Goal: Information Seeking & Learning: Compare options

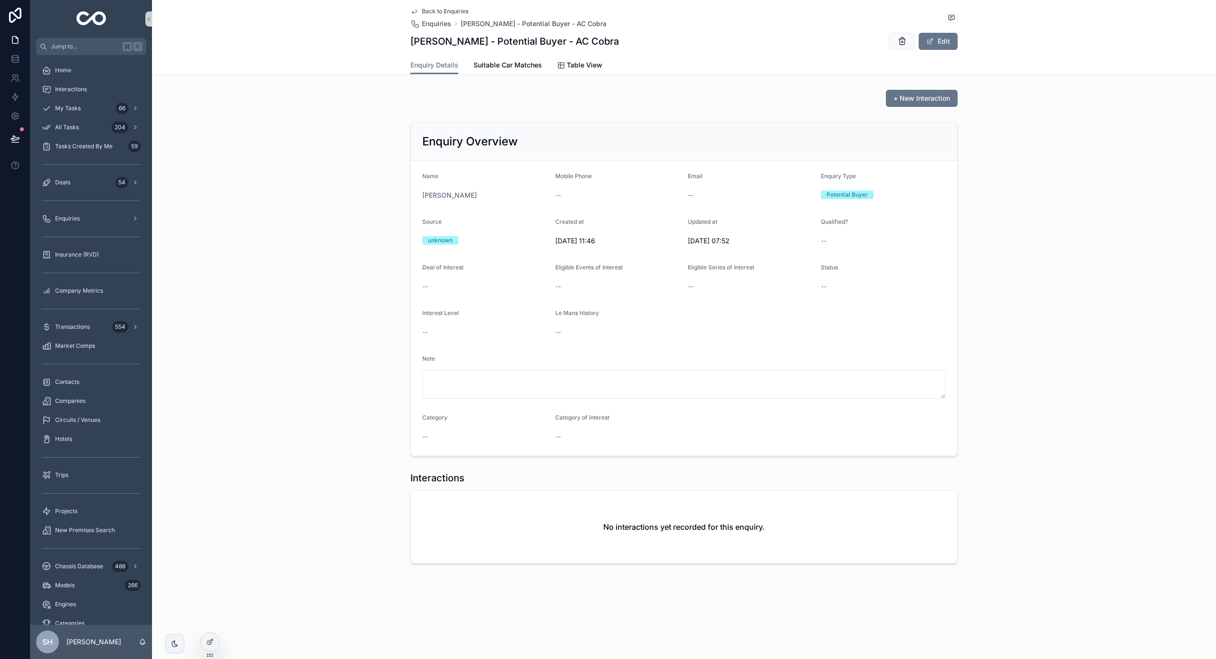
click at [273, 281] on div "Enquiry Overview Name [PERSON_NAME] Mobile Phone -- Email -- Enquiry Type Poten…" at bounding box center [684, 288] width 1064 height 341
click at [71, 351] on div "Market Comps" at bounding box center [91, 345] width 99 height 15
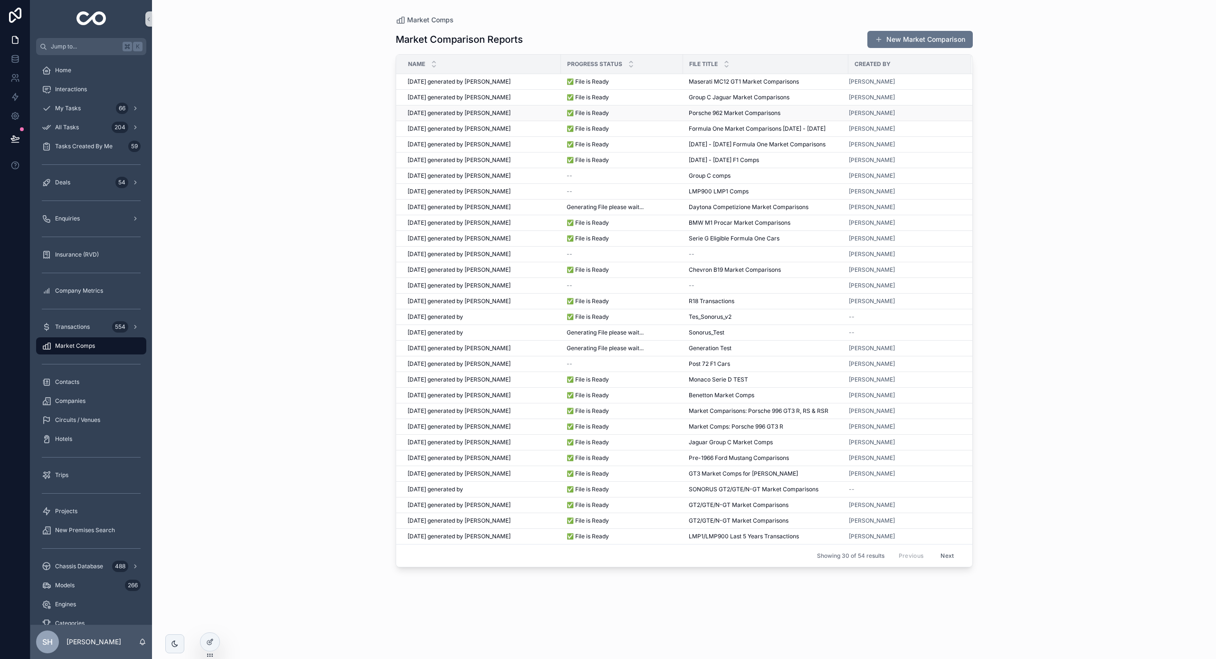
click at [535, 116] on div "[DATE] generated by [PERSON_NAME] [DATE] generated by [PERSON_NAME]" at bounding box center [481, 113] width 148 height 8
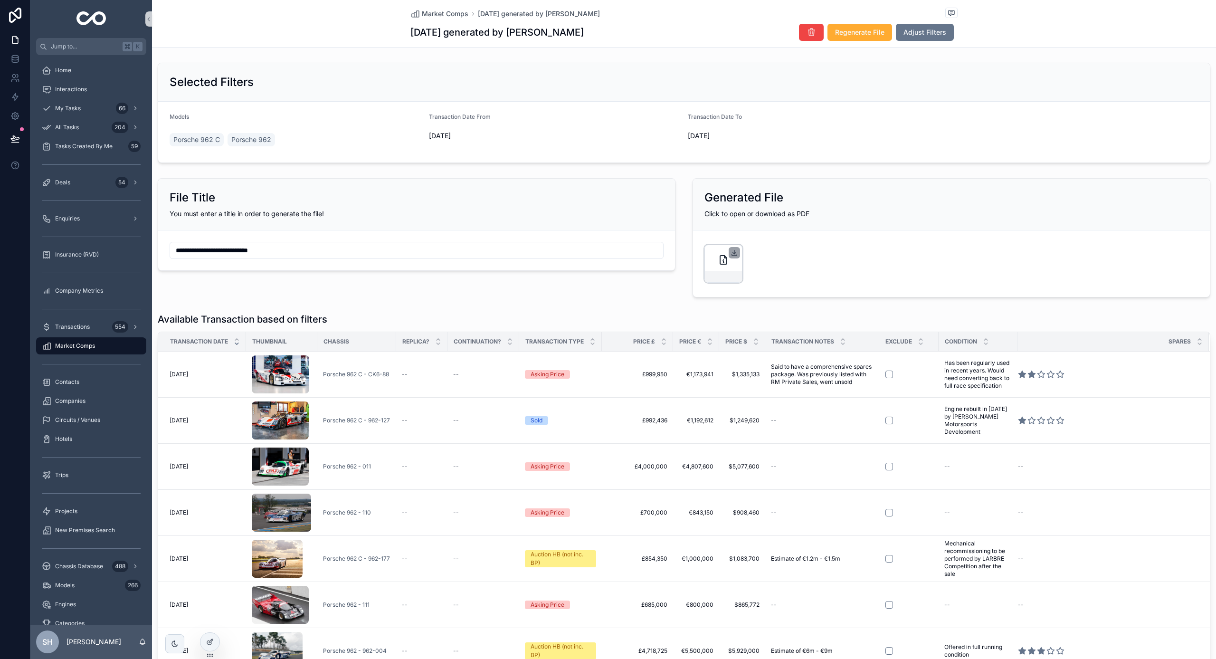
click at [736, 255] on icon "scrollable content" at bounding box center [734, 253] width 8 height 8
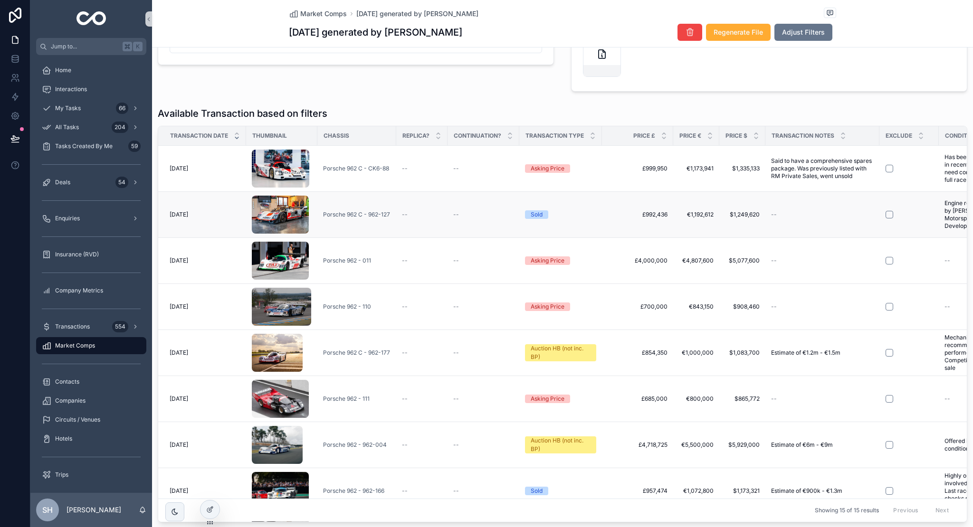
scroll to position [206, 0]
click at [150, 19] on icon "scrollable content" at bounding box center [148, 19] width 7 height 7
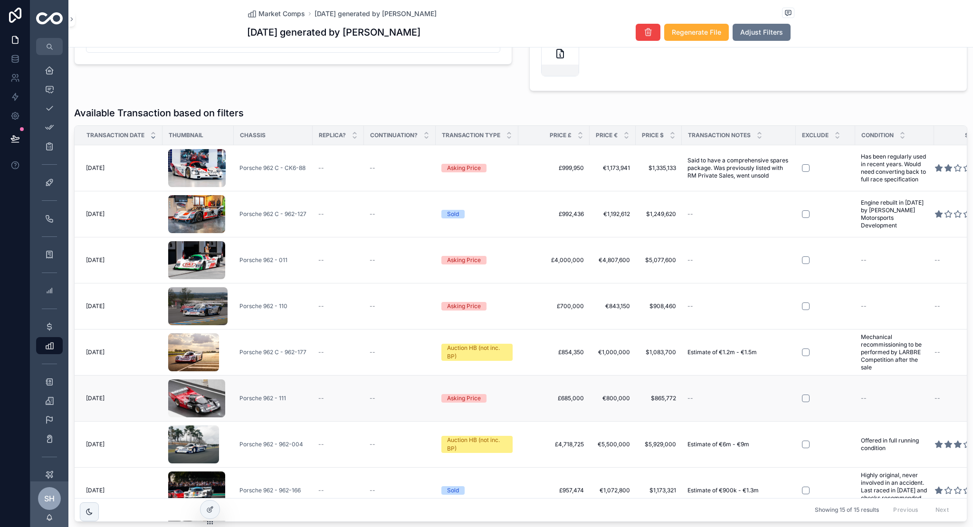
scroll to position [0, 0]
click at [209, 509] on icon at bounding box center [211, 509] width 4 height 4
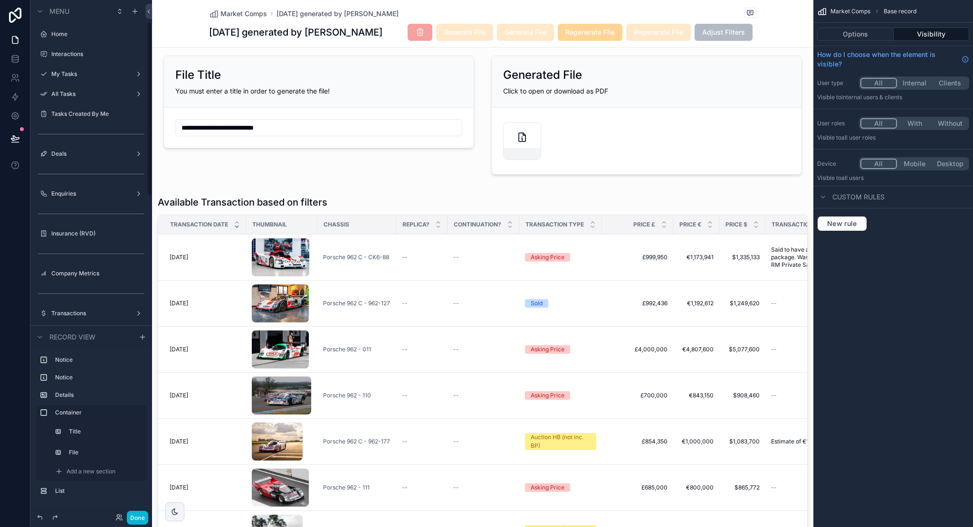
scroll to position [66, 0]
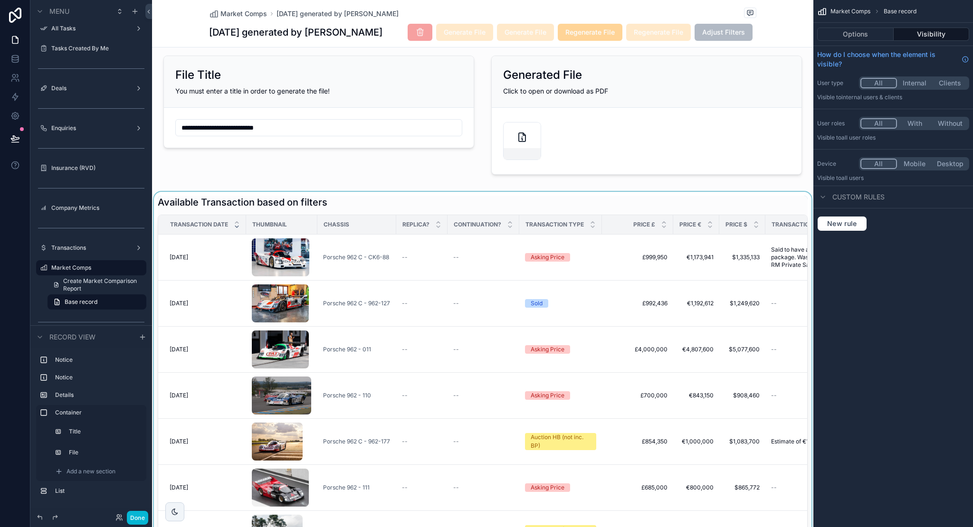
click at [441, 338] on div "scrollable content" at bounding box center [482, 403] width 661 height 423
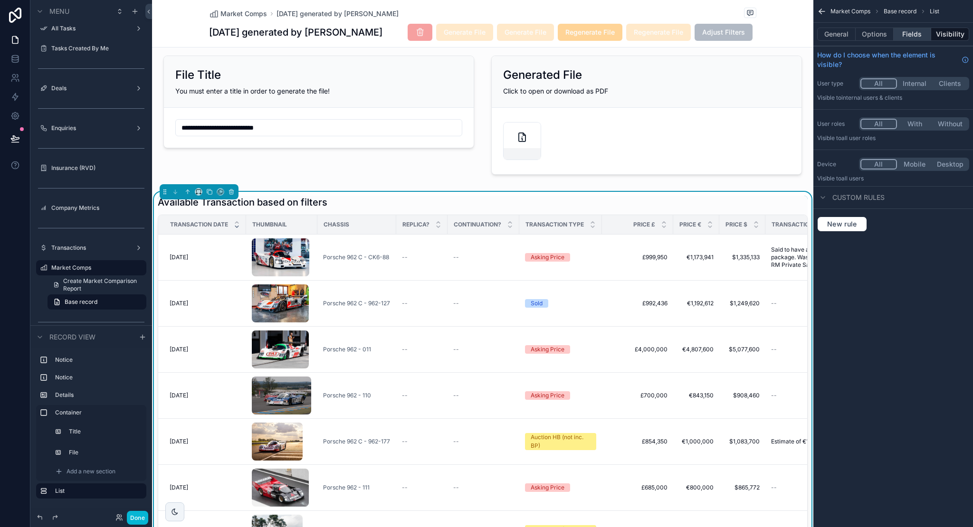
click at [911, 40] on button "Fields" at bounding box center [912, 34] width 38 height 13
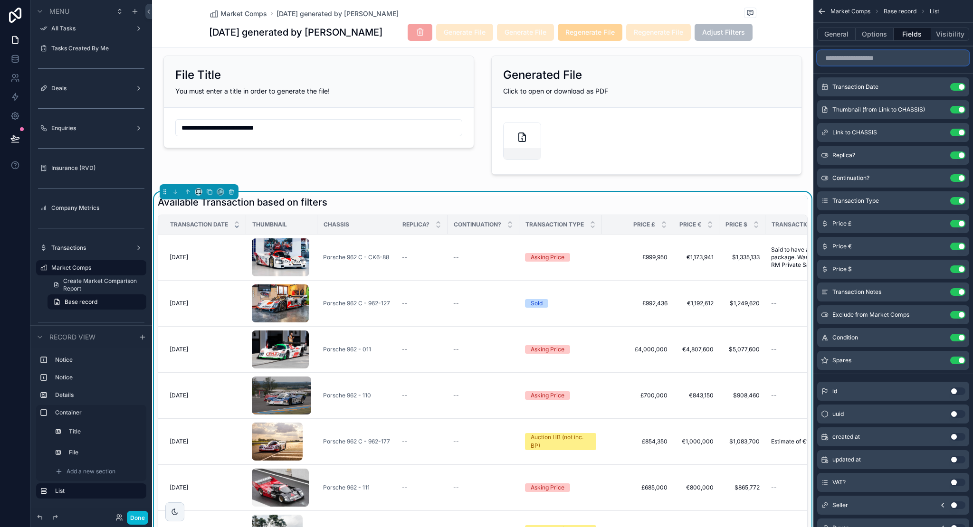
click at [910, 58] on input "scrollable content" at bounding box center [893, 57] width 152 height 15
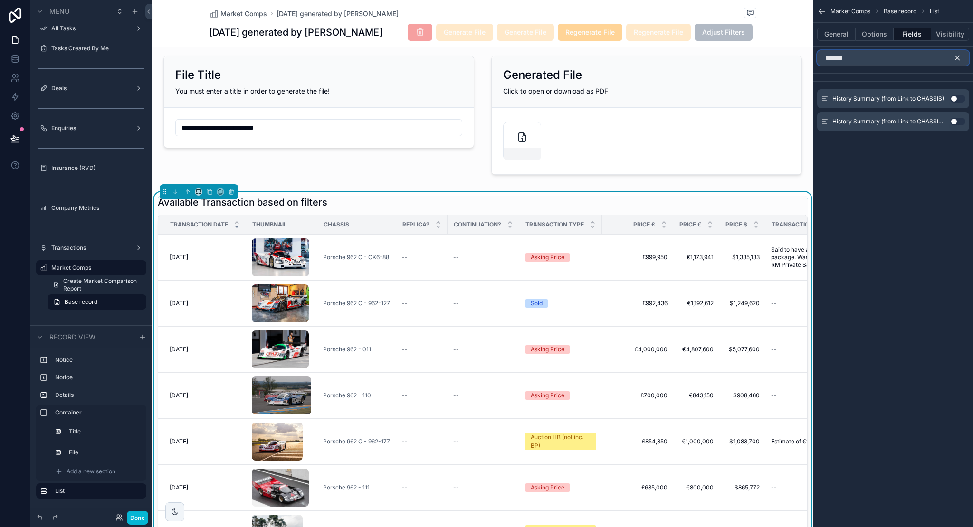
type input "*******"
click at [958, 99] on button "Use setting" at bounding box center [957, 99] width 15 height 8
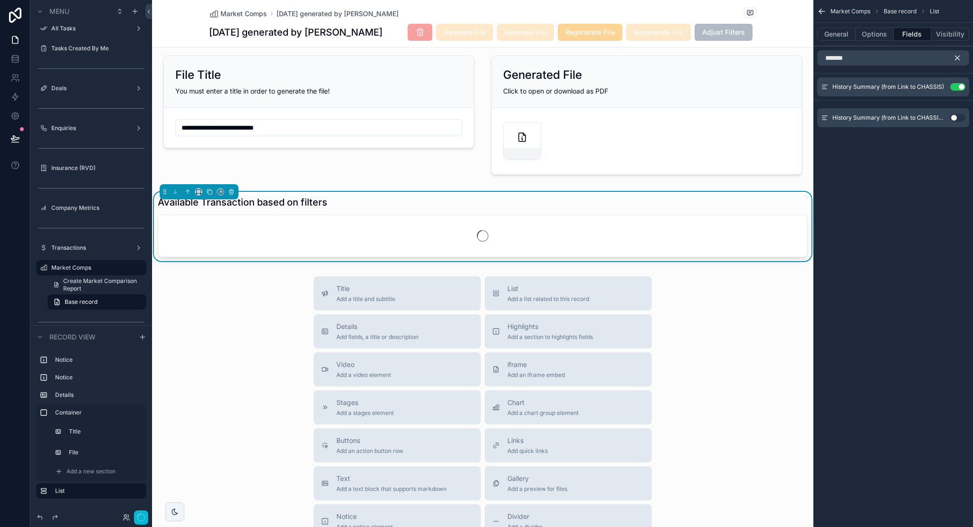
scroll to position [65, 0]
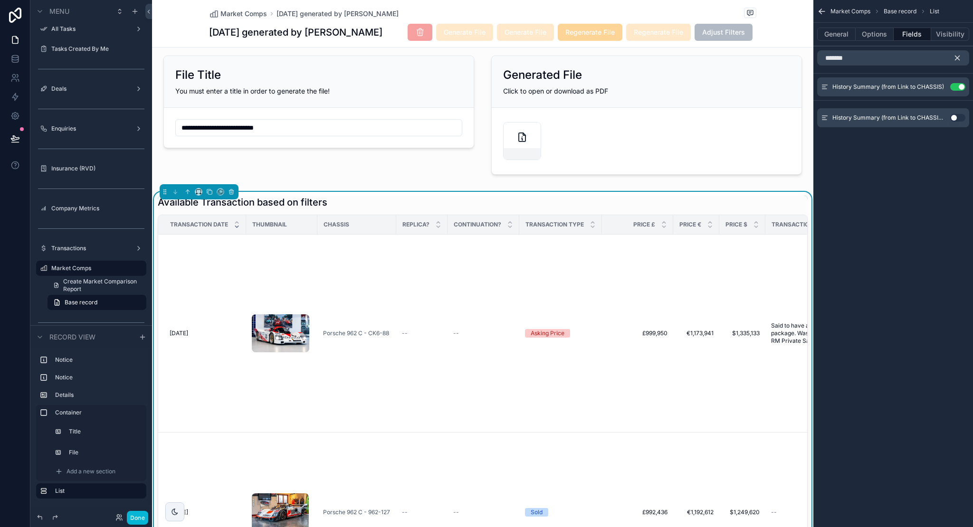
click at [957, 57] on icon "scrollable content" at bounding box center [957, 58] width 4 height 4
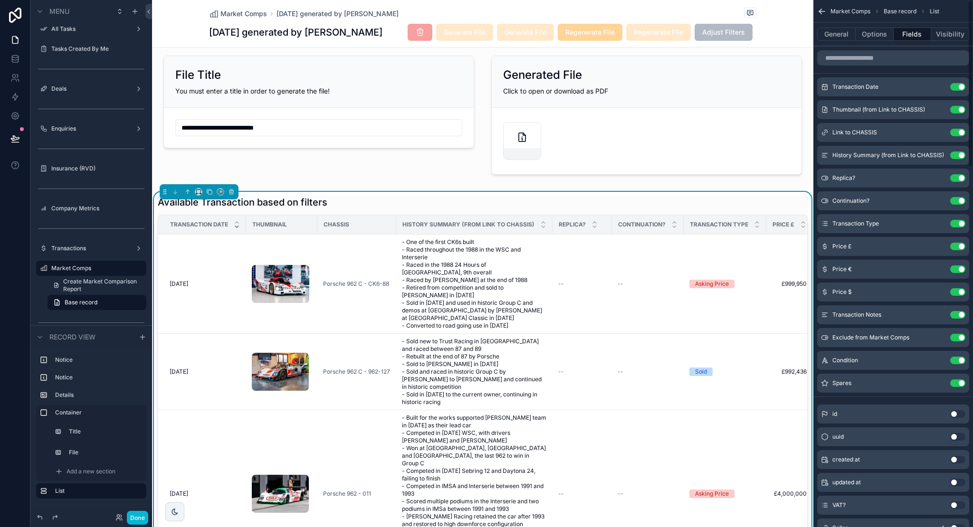
click at [821, 13] on icon "scrollable content" at bounding box center [821, 11] width 9 height 9
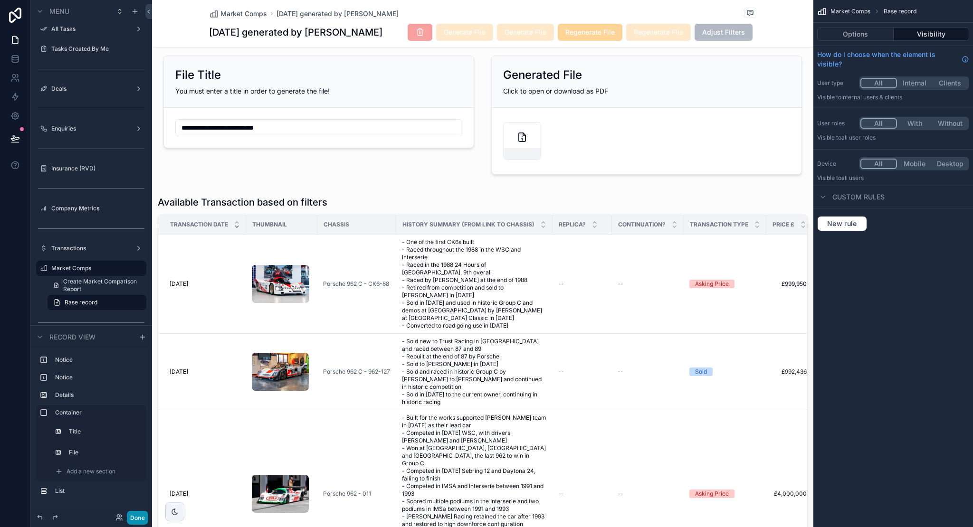
click at [140, 521] on button "Done" at bounding box center [137, 518] width 21 height 14
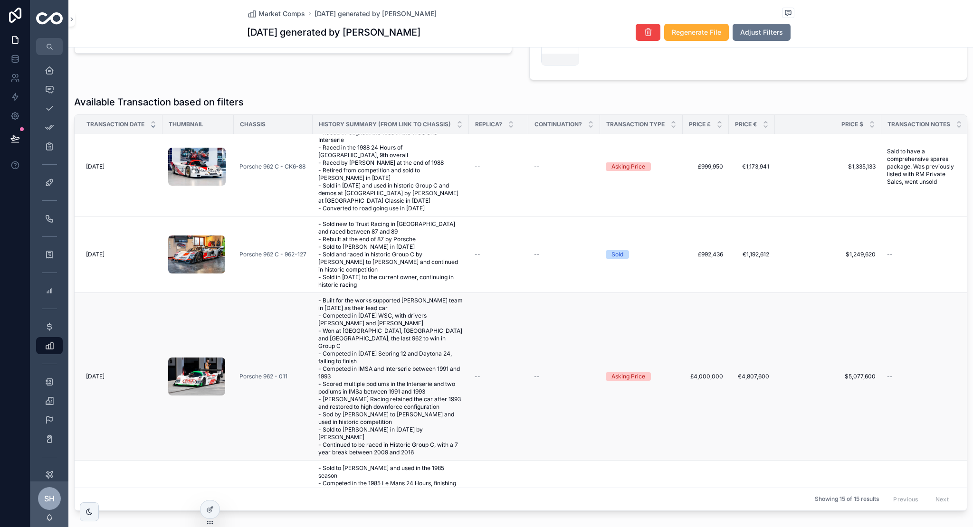
scroll to position [4, 0]
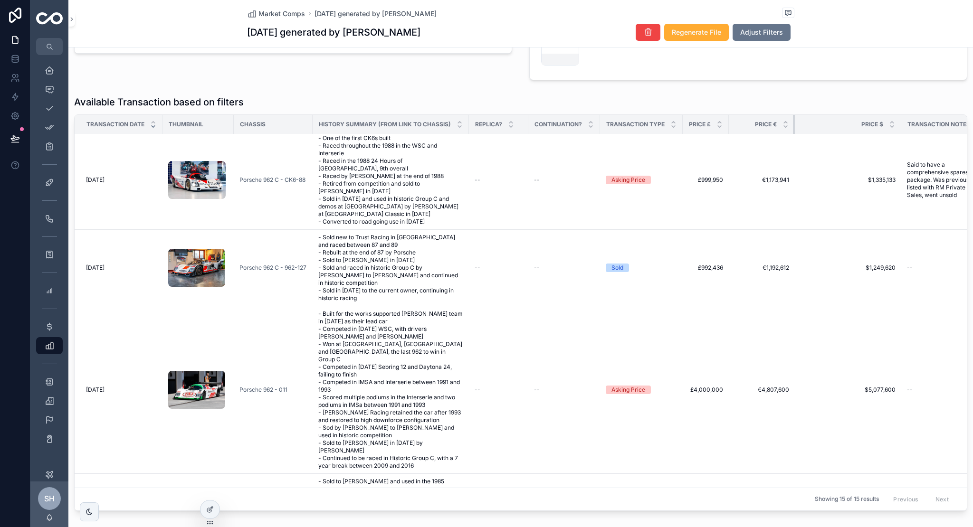
drag, startPoint x: 774, startPoint y: 125, endPoint x: 802, endPoint y: 128, distance: 28.2
click at [802, 128] on tr "Transaction Date Thumbnail Chassis History Summary (from Link to CHASSIS) Repli…" at bounding box center [642, 124] width 1135 height 19
drag, startPoint x: 898, startPoint y: 122, endPoint x: 854, endPoint y: 129, distance: 45.3
click at [854, 129] on div "scrollable content" at bounding box center [854, 124] width 4 height 19
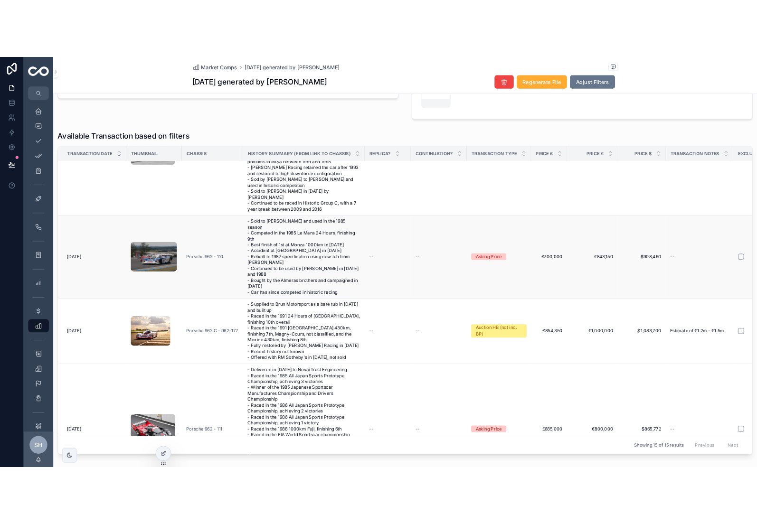
scroll to position [272, 0]
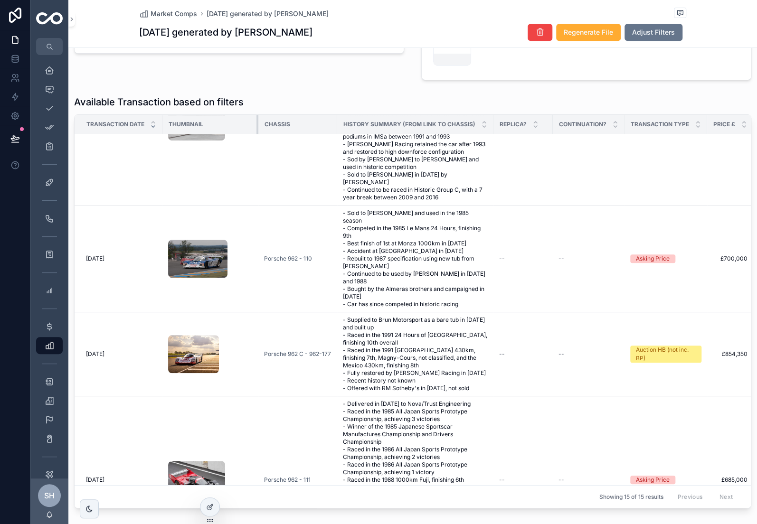
drag, startPoint x: 232, startPoint y: 125, endPoint x: 257, endPoint y: 125, distance: 24.7
click at [257, 125] on div "scrollable content" at bounding box center [258, 124] width 4 height 19
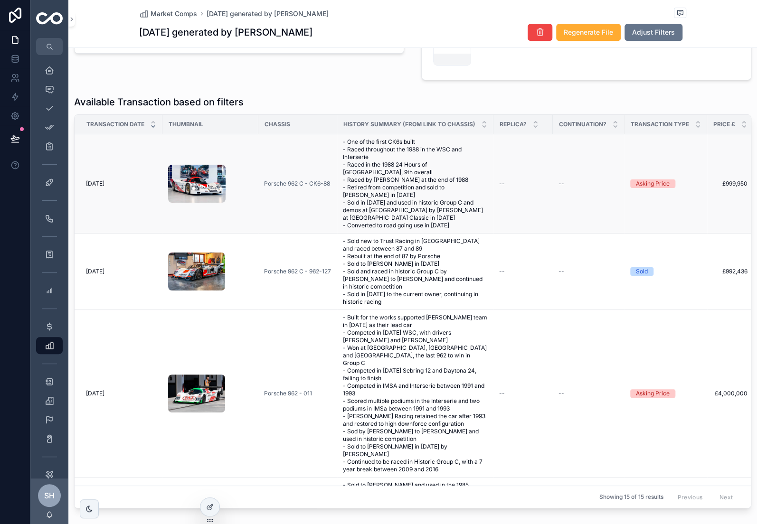
scroll to position [0, 0]
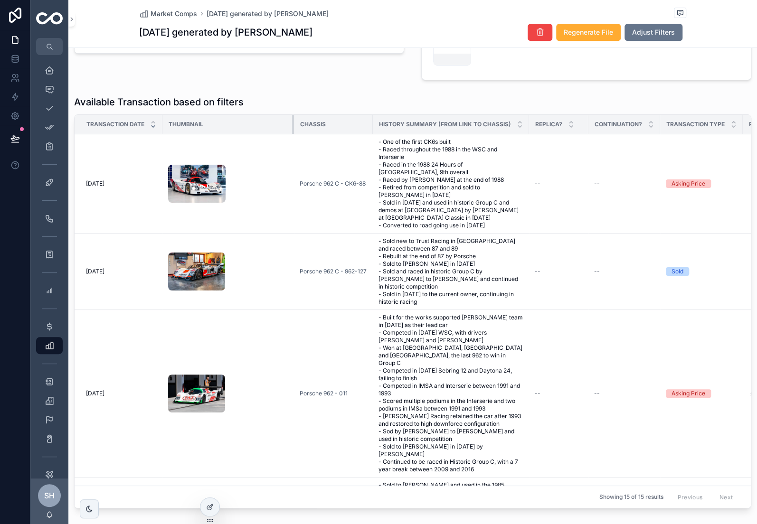
drag, startPoint x: 257, startPoint y: 127, endPoint x: 293, endPoint y: 124, distance: 35.8
click at [293, 124] on div "scrollable content" at bounding box center [294, 124] width 4 height 19
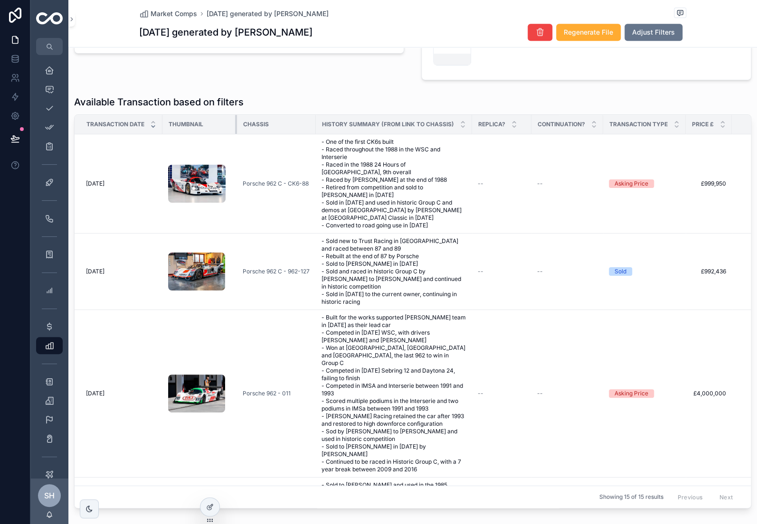
drag, startPoint x: 293, startPoint y: 124, endPoint x: 236, endPoint y: 129, distance: 57.2
click at [236, 129] on div "scrollable content" at bounding box center [237, 124] width 4 height 19
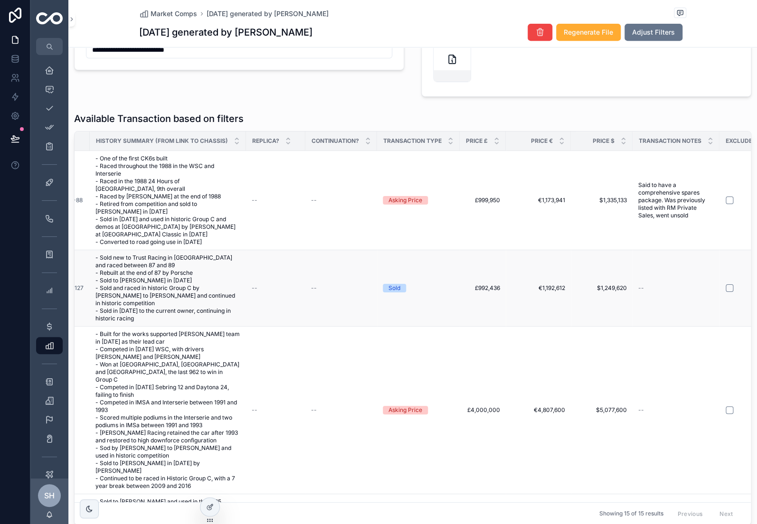
scroll to position [0, 207]
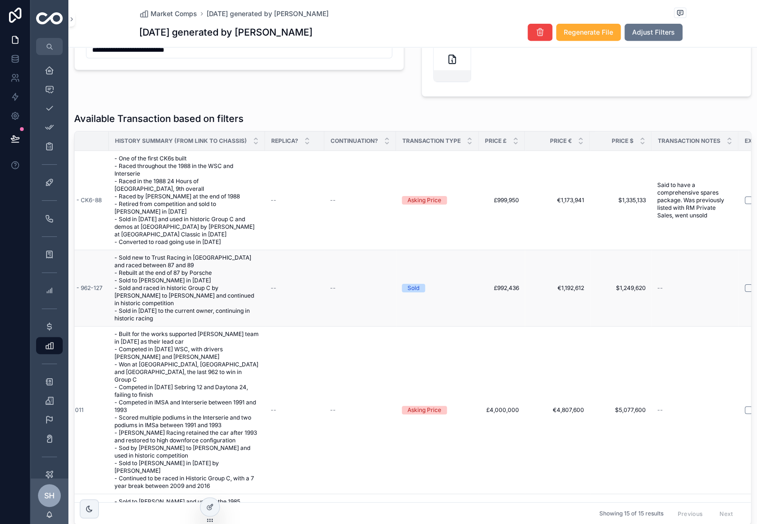
click at [295, 285] on div "--" at bounding box center [295, 288] width 48 height 8
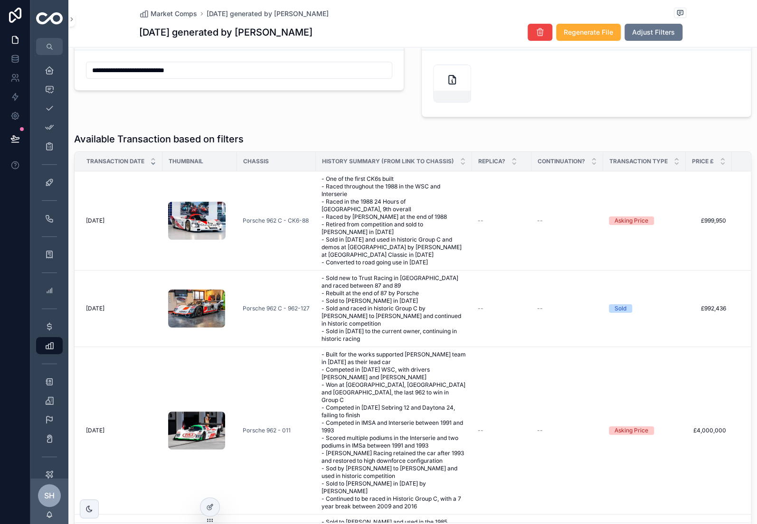
scroll to position [226, 0]
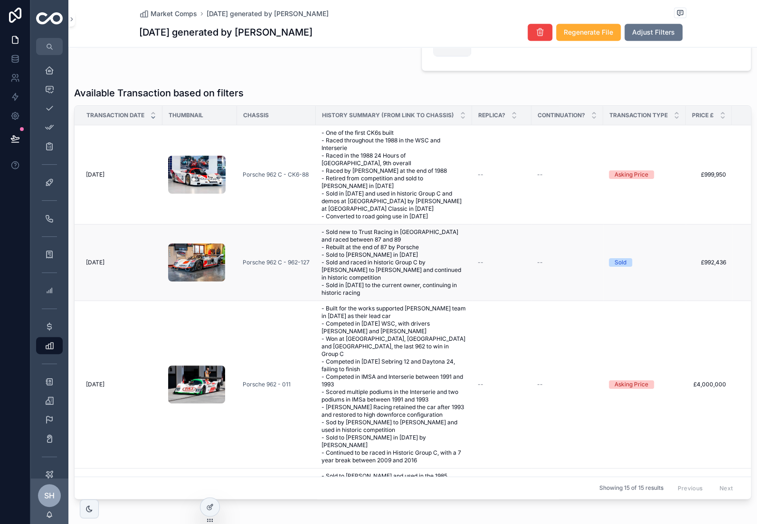
click at [305, 275] on td "Porsche 962 C - 962-127" at bounding box center [276, 263] width 79 height 76
click at [268, 238] on td "Porsche 962 C - 962-127" at bounding box center [276, 263] width 79 height 76
click at [477, 262] on td "--" at bounding box center [501, 263] width 59 height 76
click at [412, 272] on span "- Sold new to Trust Racing in [GEOGRAPHIC_DATA] and raced between 87 and 89 - R…" at bounding box center [394, 262] width 145 height 68
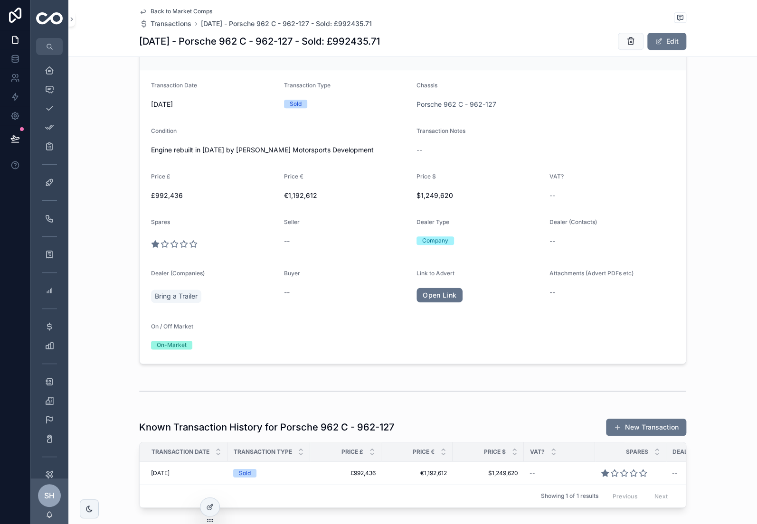
scroll to position [490, 0]
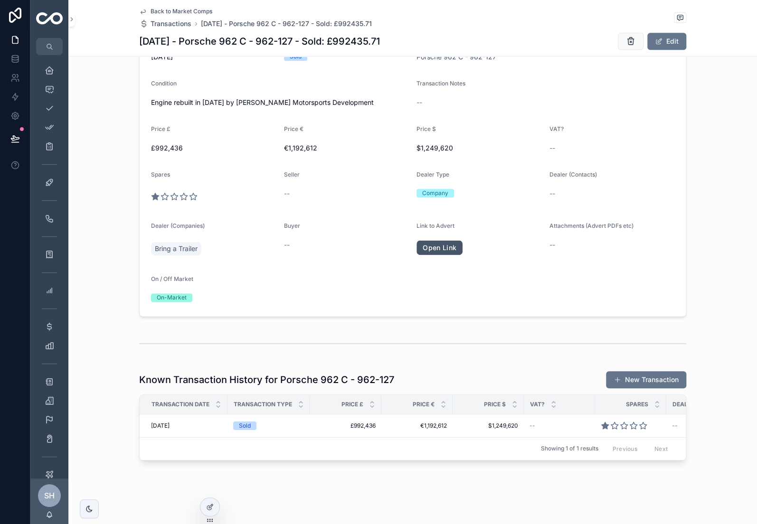
click at [449, 243] on link "Open Link" at bounding box center [439, 247] width 46 height 15
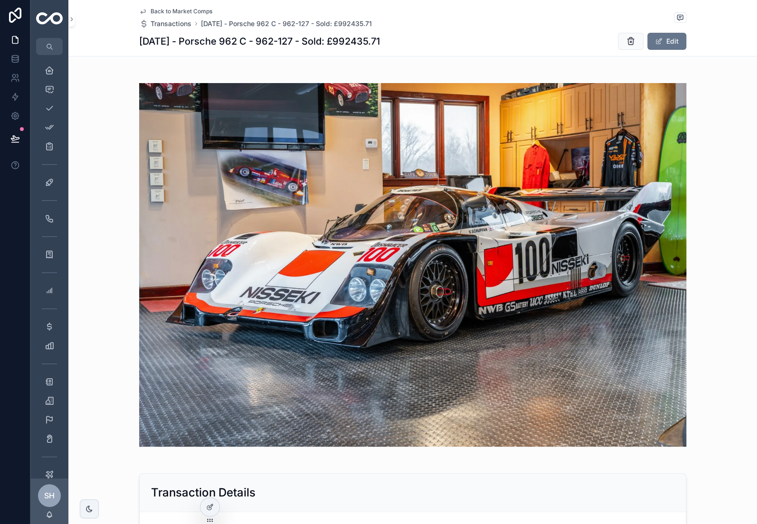
scroll to position [0, 0]
click at [142, 9] on icon "scrollable content" at bounding box center [143, 12] width 8 height 8
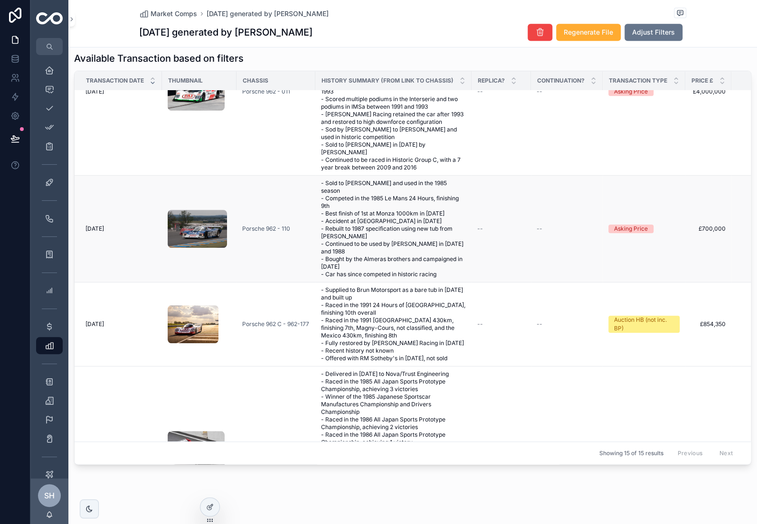
scroll to position [259, 0]
click at [306, 198] on td "Porsche 962 - 110" at bounding box center [275, 228] width 79 height 107
click at [305, 218] on td "Porsche 962 - 110" at bounding box center [275, 228] width 79 height 107
click at [309, 225] on div "Porsche 962 - 110" at bounding box center [275, 229] width 67 height 8
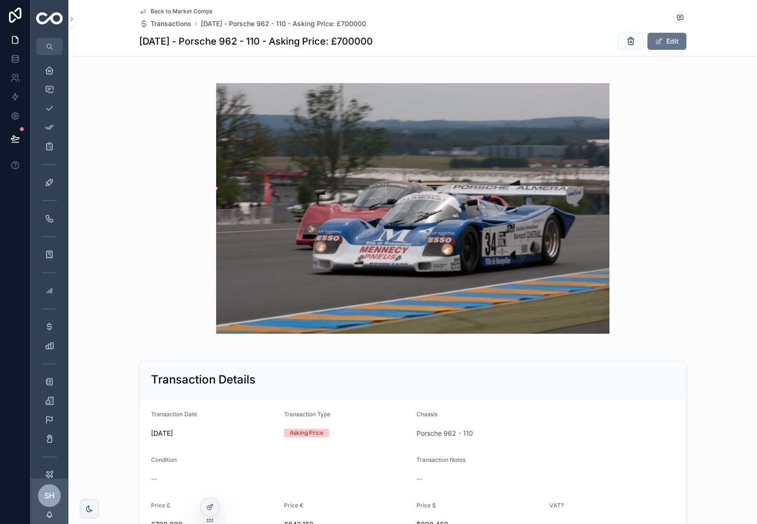
click at [163, 11] on span "Back to Market Comps" at bounding box center [182, 12] width 62 height 8
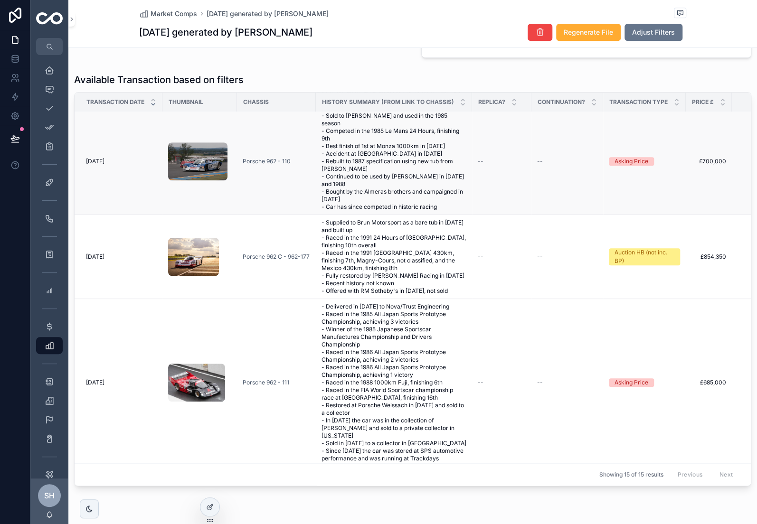
scroll to position [348, 0]
click at [227, 241] on div "scrollable content" at bounding box center [199, 256] width 63 height 38
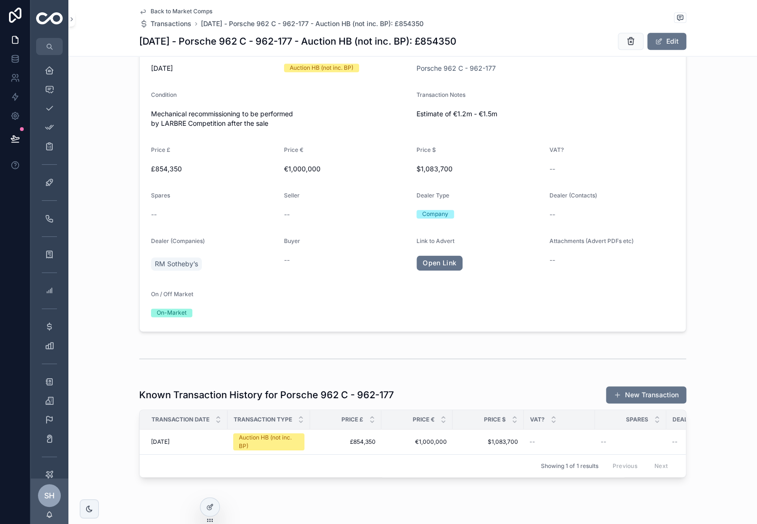
scroll to position [529, 0]
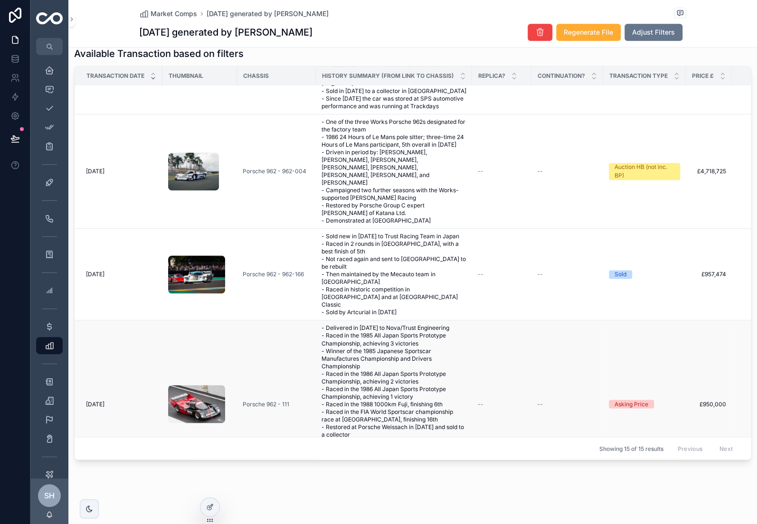
scroll to position [678, 0]
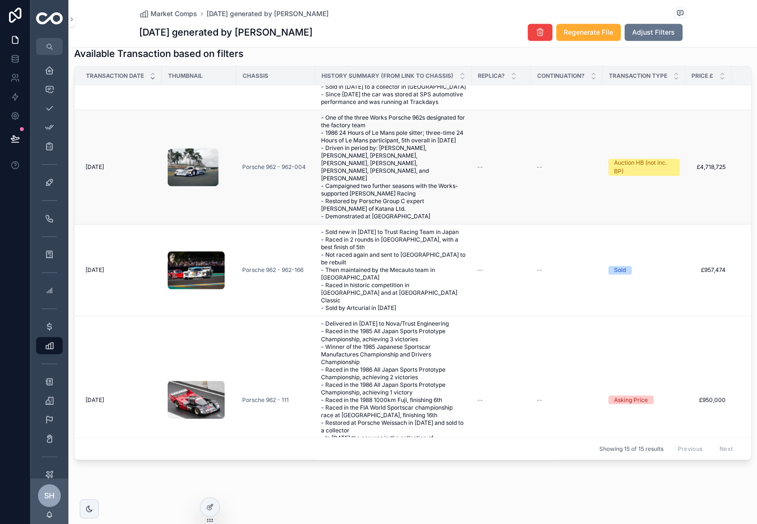
click at [255, 166] on td "Porsche 962 - 962-004" at bounding box center [275, 167] width 79 height 114
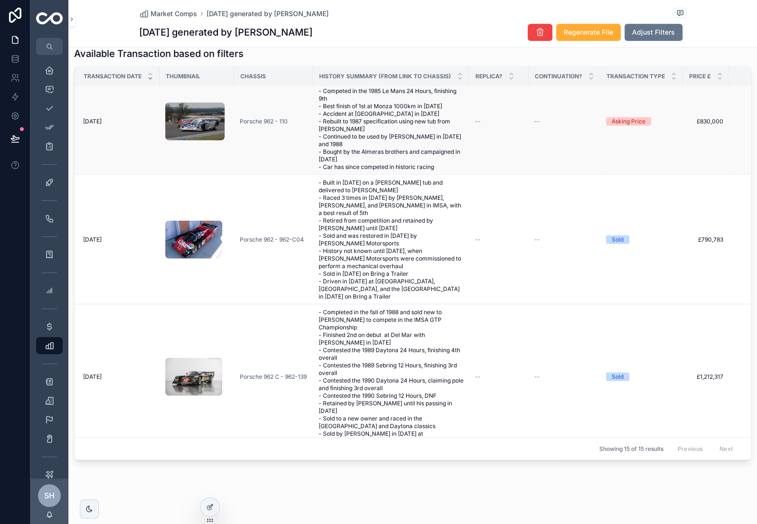
scroll to position [1171, 3]
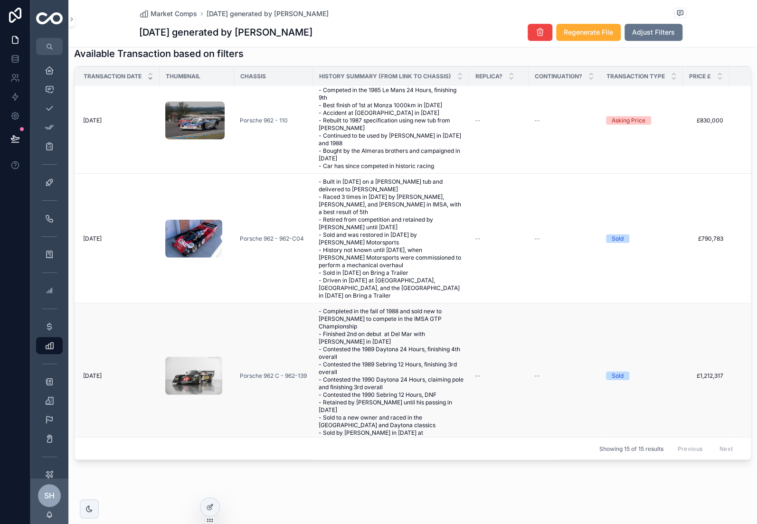
click at [243, 307] on td "Porsche 962 C - 962-139" at bounding box center [273, 375] width 79 height 145
click at [227, 357] on div "scrollable content" at bounding box center [196, 376] width 63 height 38
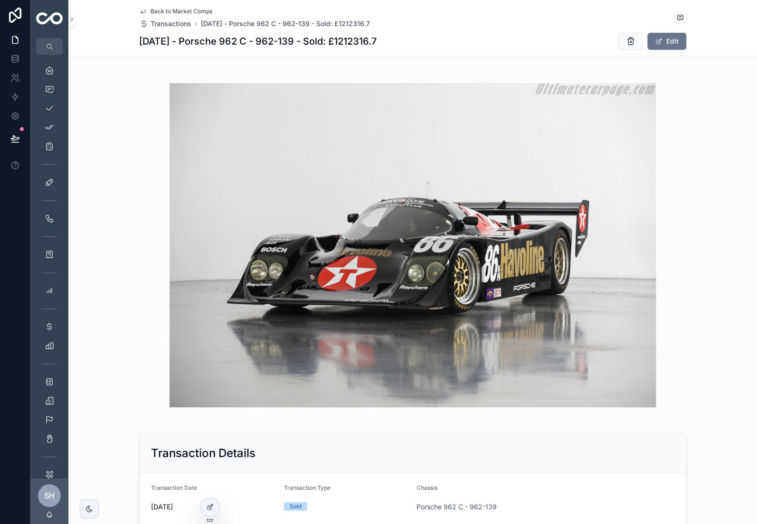
click at [151, 11] on span "Back to Market Comps" at bounding box center [182, 12] width 62 height 8
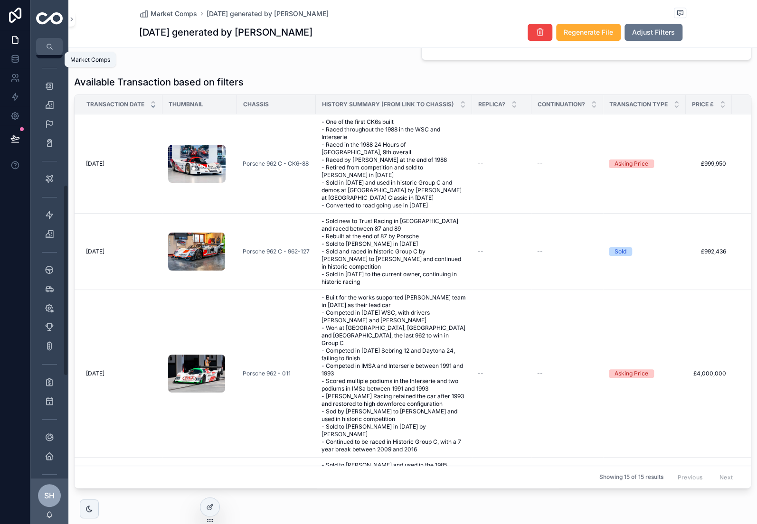
scroll to position [299, 0]
click at [47, 264] on icon "scrollable content" at bounding box center [49, 267] width 9 height 9
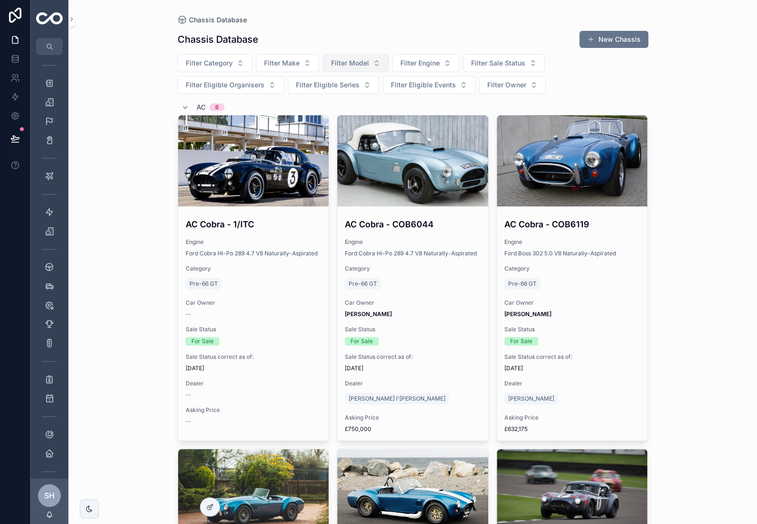
click at [353, 66] on span "Filter Model" at bounding box center [350, 62] width 38 height 9
click at [318, 100] on span "Porsche 962" at bounding box center [321, 101] width 40 height 9
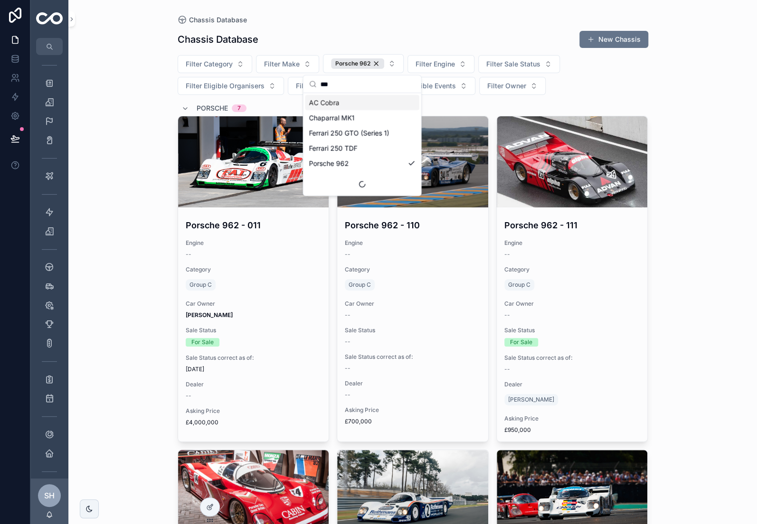
click at [359, 85] on input "***" at bounding box center [368, 84] width 95 height 17
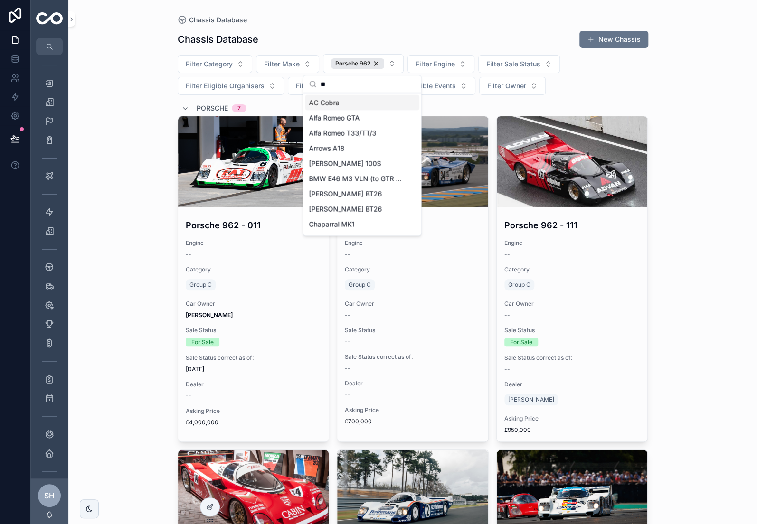
type input "***"
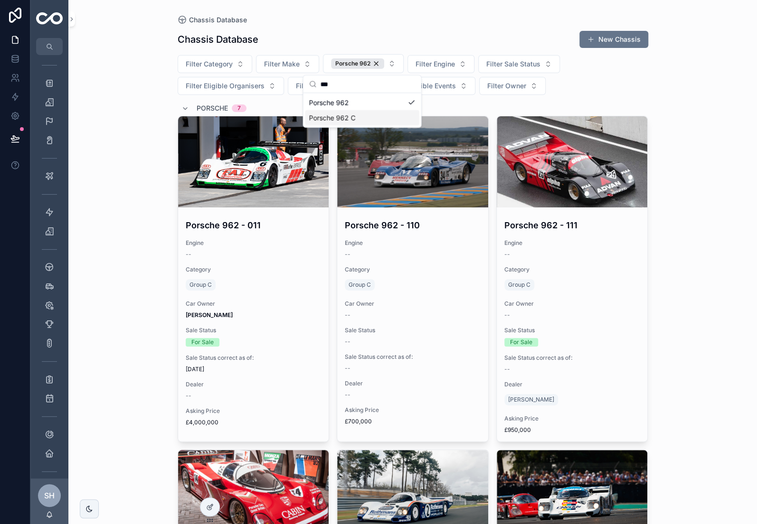
click at [344, 120] on span "Porsche 962 C" at bounding box center [332, 117] width 47 height 9
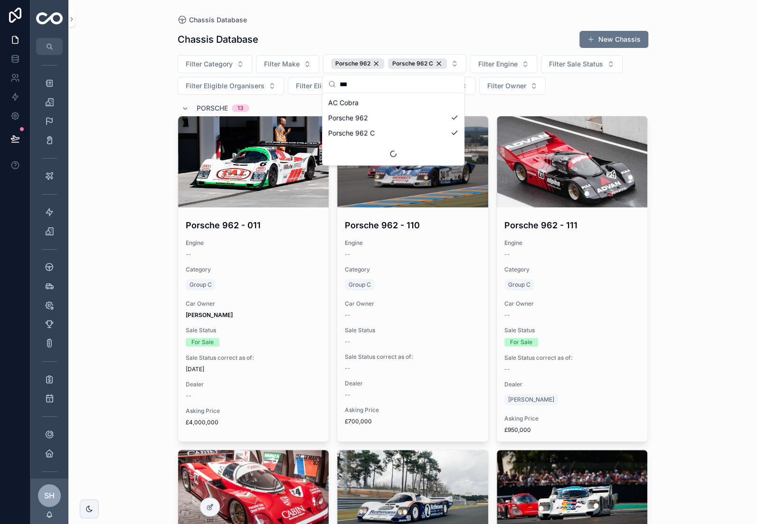
click at [137, 92] on div "Chassis Database Chassis Database New Chassis Filter Category Filter Make Porsc…" at bounding box center [412, 262] width 689 height 524
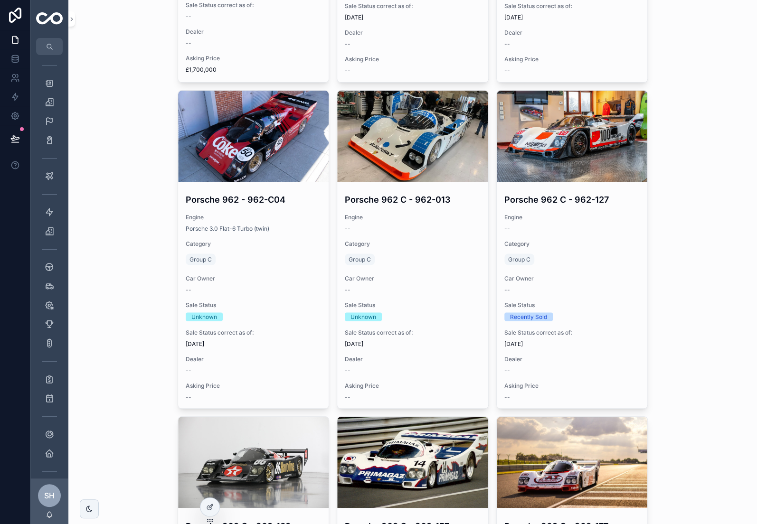
scroll to position [902, 0]
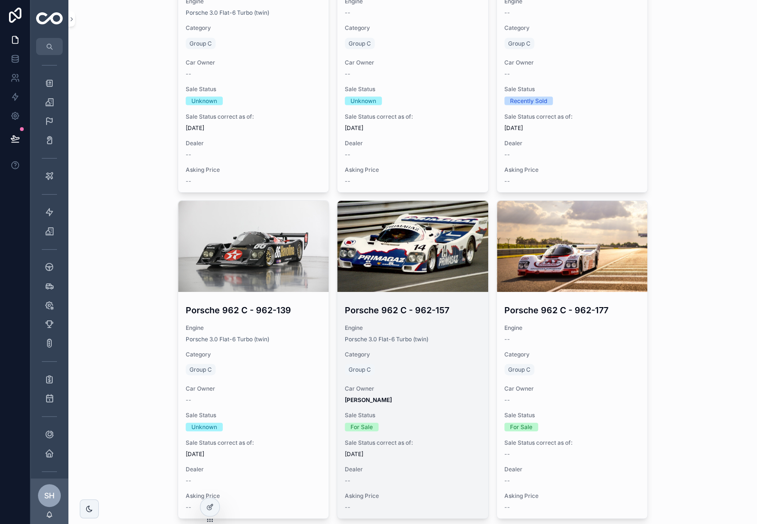
click at [429, 350] on span "Category" at bounding box center [413, 354] width 136 height 8
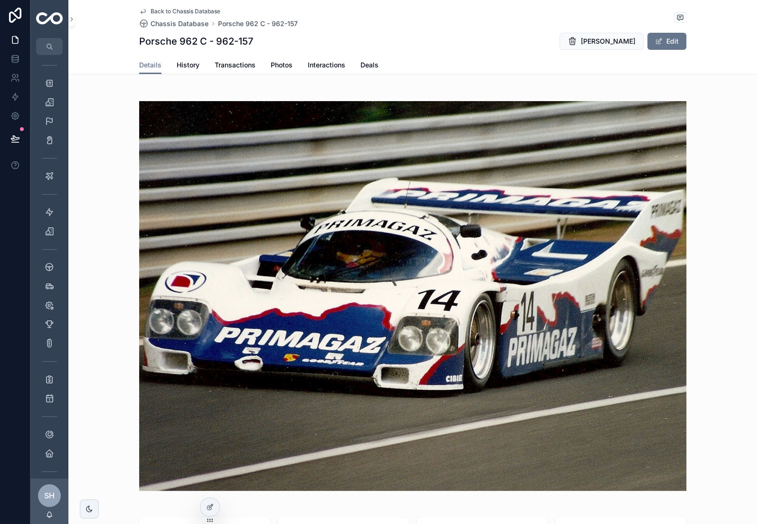
click at [153, 12] on span "Back to Chassis Database" at bounding box center [186, 12] width 70 height 8
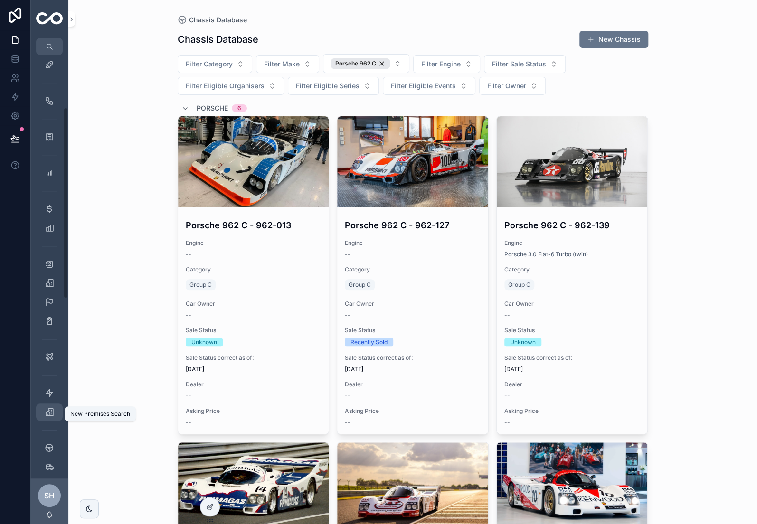
scroll to position [116, 0]
click at [52, 234] on icon "scrollable content" at bounding box center [49, 229] width 9 height 9
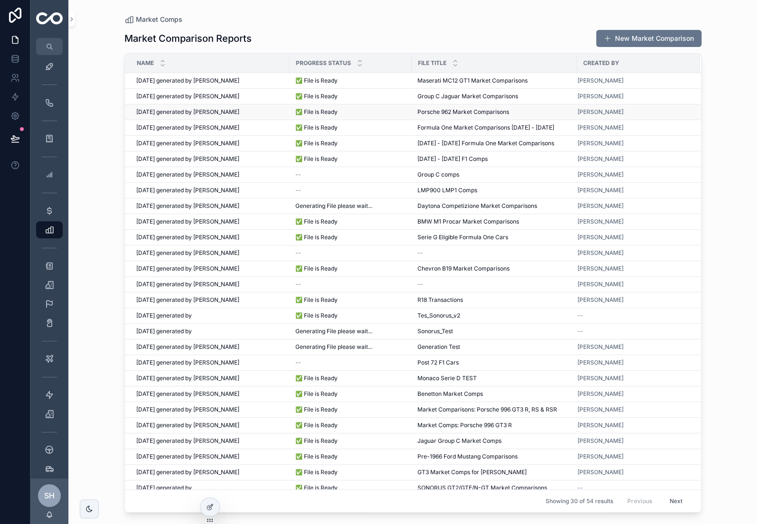
click at [257, 108] on div "[DATE] generated by [PERSON_NAME] [DATE] generated by [PERSON_NAME]" at bounding box center [210, 112] width 148 height 8
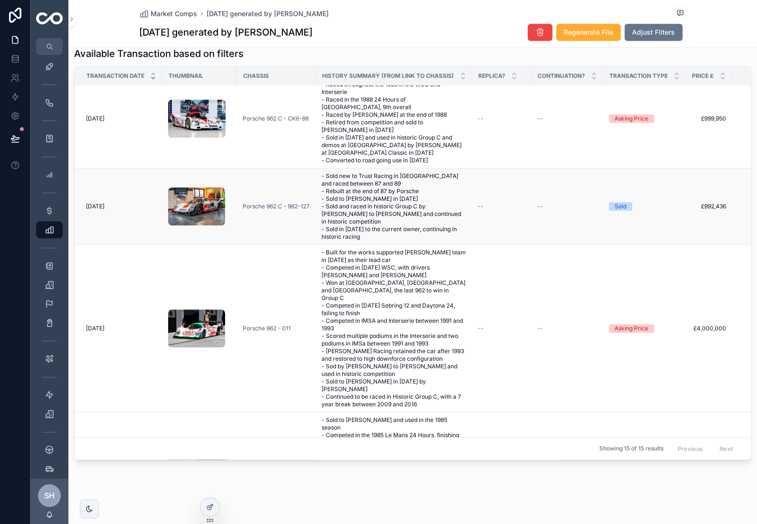
scroll to position [17, 0]
click at [289, 180] on td "Porsche 962 C - 962-127" at bounding box center [276, 207] width 79 height 76
click at [239, 217] on td "Porsche 962 C - 962-127" at bounding box center [276, 207] width 79 height 76
click at [325, 207] on span "- Sold new to Trust Racing in [GEOGRAPHIC_DATA] and raced between 87 and 89 - R…" at bounding box center [394, 206] width 145 height 68
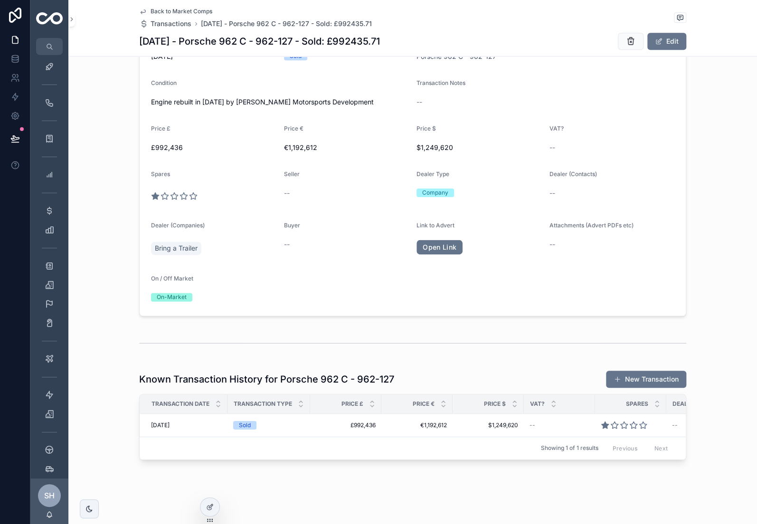
scroll to position [490, 0]
click at [142, 12] on icon "scrollable content" at bounding box center [143, 12] width 5 height 4
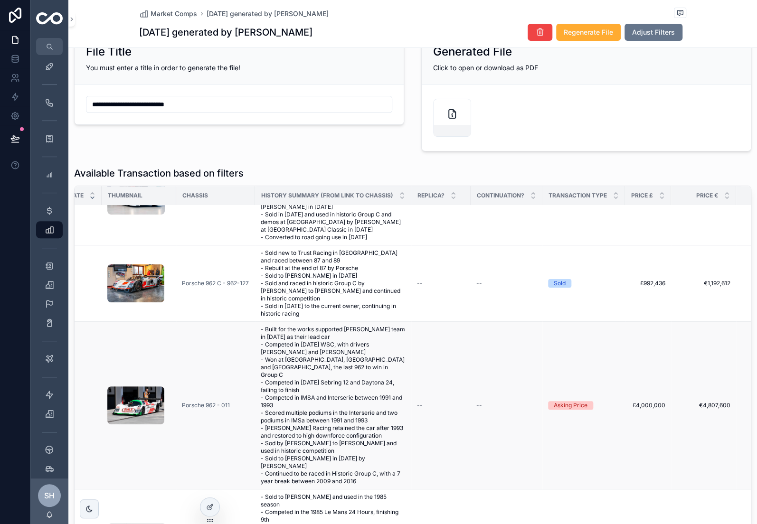
scroll to position [59, 61]
click at [70, 19] on icon "scrollable content" at bounding box center [71, 19] width 7 height 7
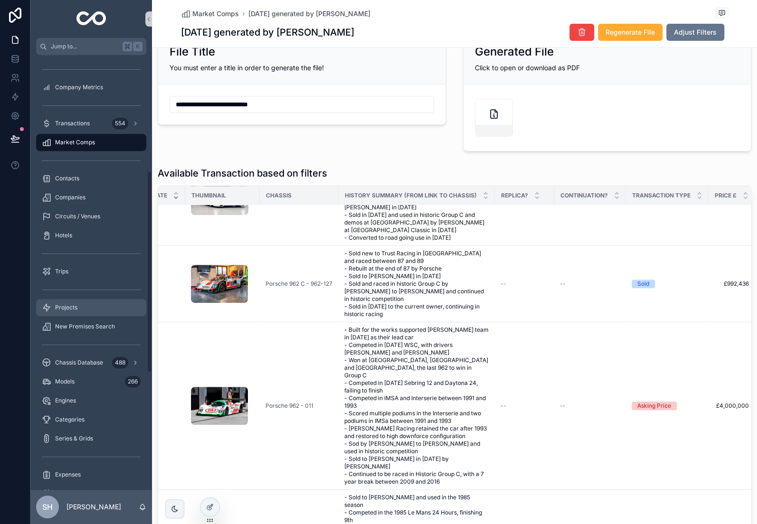
scroll to position [201, 0]
click at [71, 122] on span "Transactions" at bounding box center [72, 126] width 35 height 8
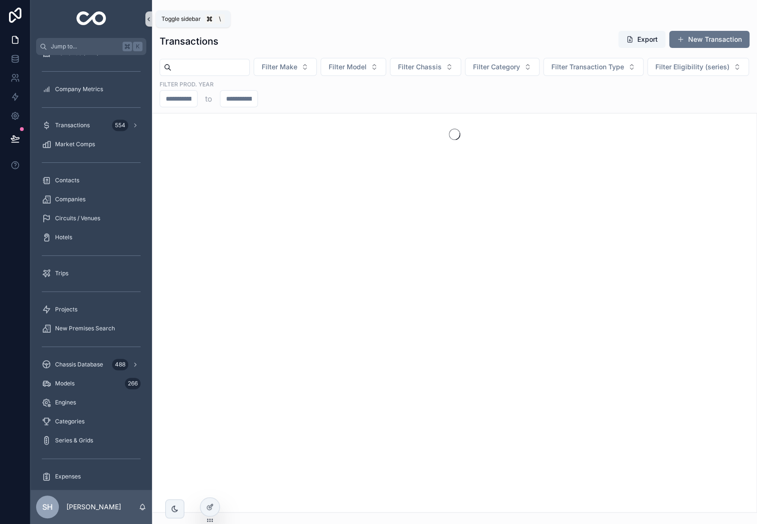
click at [147, 19] on icon "scrollable content" at bounding box center [148, 19] width 7 height 7
